Goal: Information Seeking & Learning: Compare options

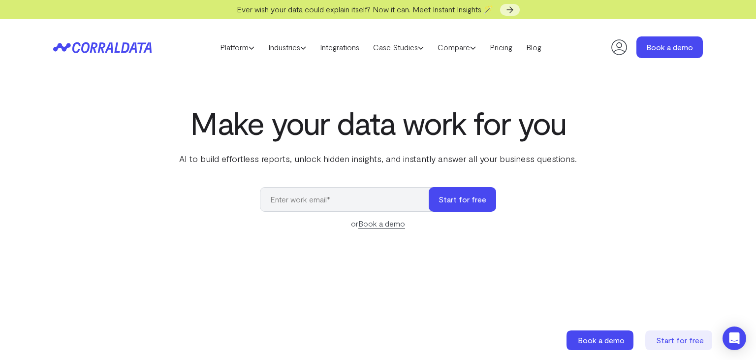
drag, startPoint x: 176, startPoint y: 50, endPoint x: 88, endPoint y: 40, distance: 88.7
click at [88, 40] on header "Platform AI Reporting Use AI to effortlessly answer any business questions from…" at bounding box center [378, 47] width 650 height 56
click at [249, 48] on use at bounding box center [251, 48] width 5 height 2
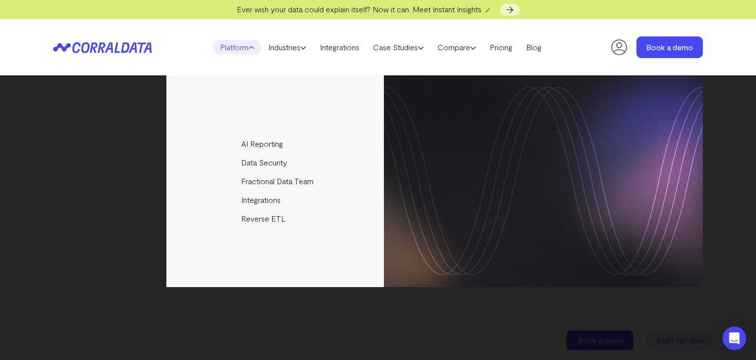
click at [187, 29] on header "Platform AI Reporting Use AI to effortlessly answer any business questions from…" at bounding box center [378, 47] width 650 height 56
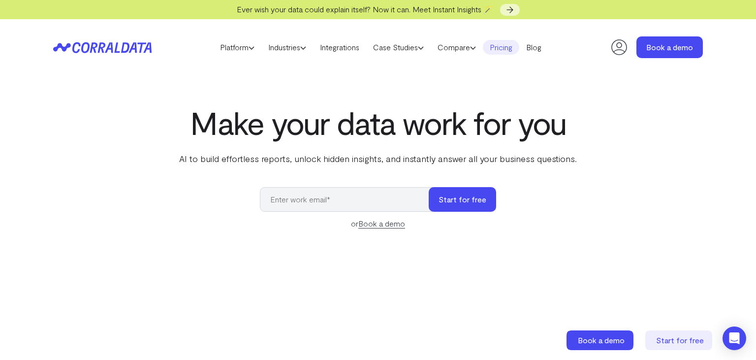
click at [507, 51] on link "Pricing" at bounding box center [501, 47] width 36 height 15
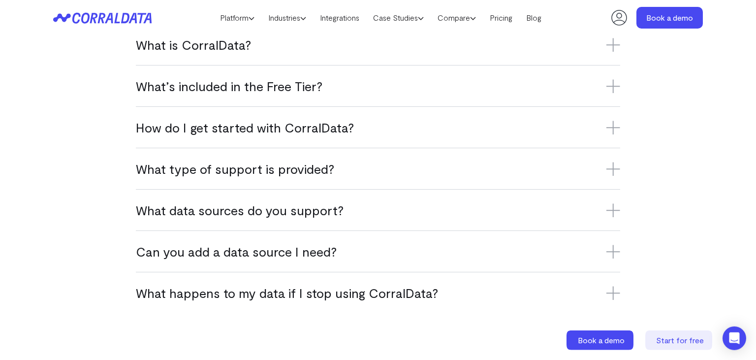
scroll to position [660, 0]
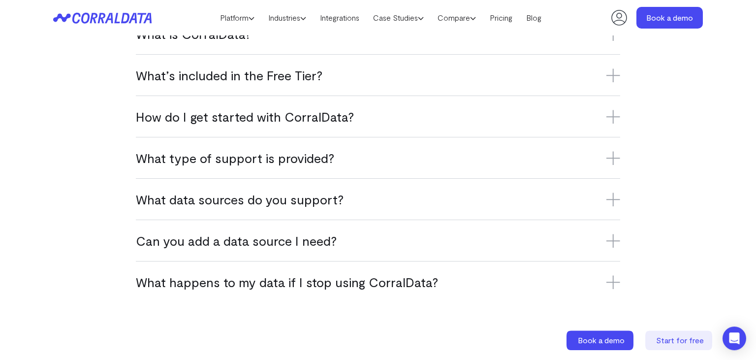
click at [611, 284] on icon at bounding box center [614, 282] width 14 height 14
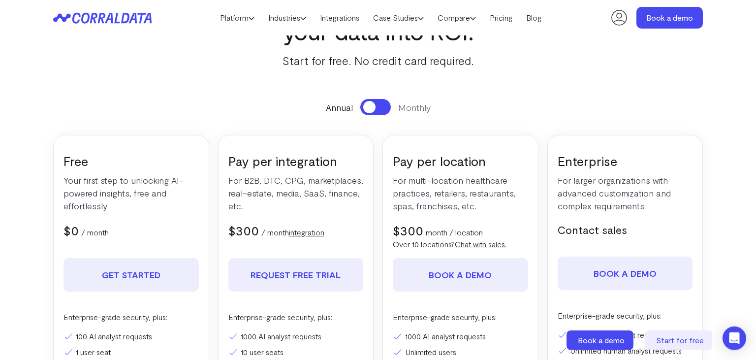
scroll to position [0, 0]
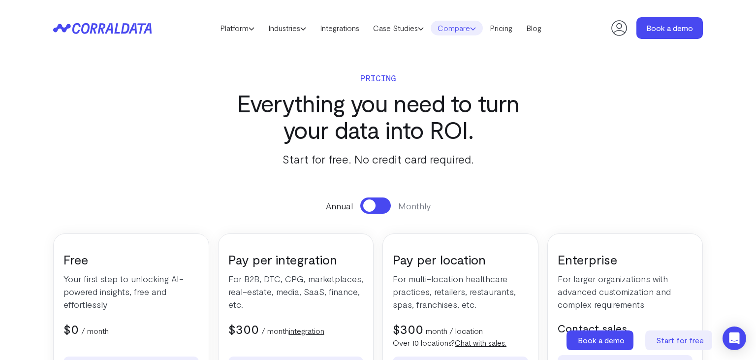
click at [474, 31] on link "Compare" at bounding box center [457, 28] width 52 height 15
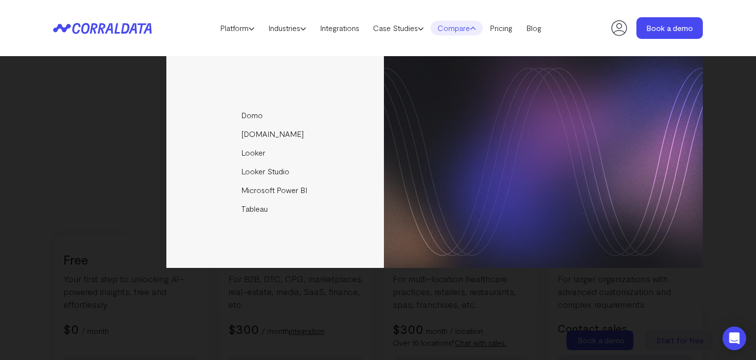
click at [449, 47] on header "Platform AI Reporting Use AI to effortlessly answer any business questions from…" at bounding box center [378, 28] width 650 height 56
